Goal: Task Accomplishment & Management: Check status

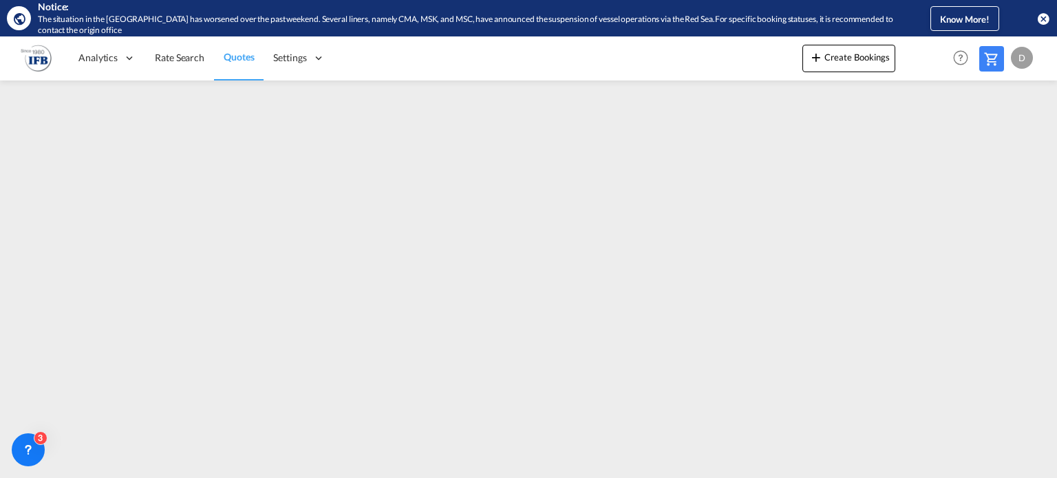
click at [229, 60] on span "Quotes" at bounding box center [239, 57] width 30 height 12
